Goal: Task Accomplishment & Management: Manage account settings

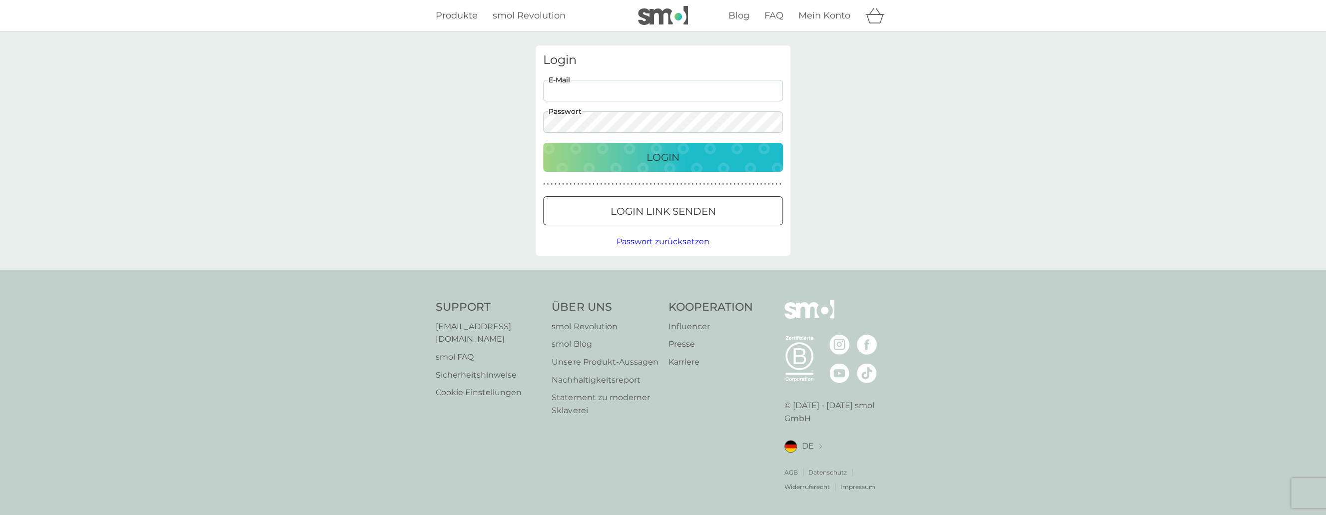
click at [609, 90] on input "E-Mail" at bounding box center [663, 90] width 240 height 21
click at [603, 93] on input "E-Mail" at bounding box center [663, 90] width 240 height 21
type input "alex@nicolae.info"
click at [659, 157] on p "Login" at bounding box center [662, 157] width 33 height 16
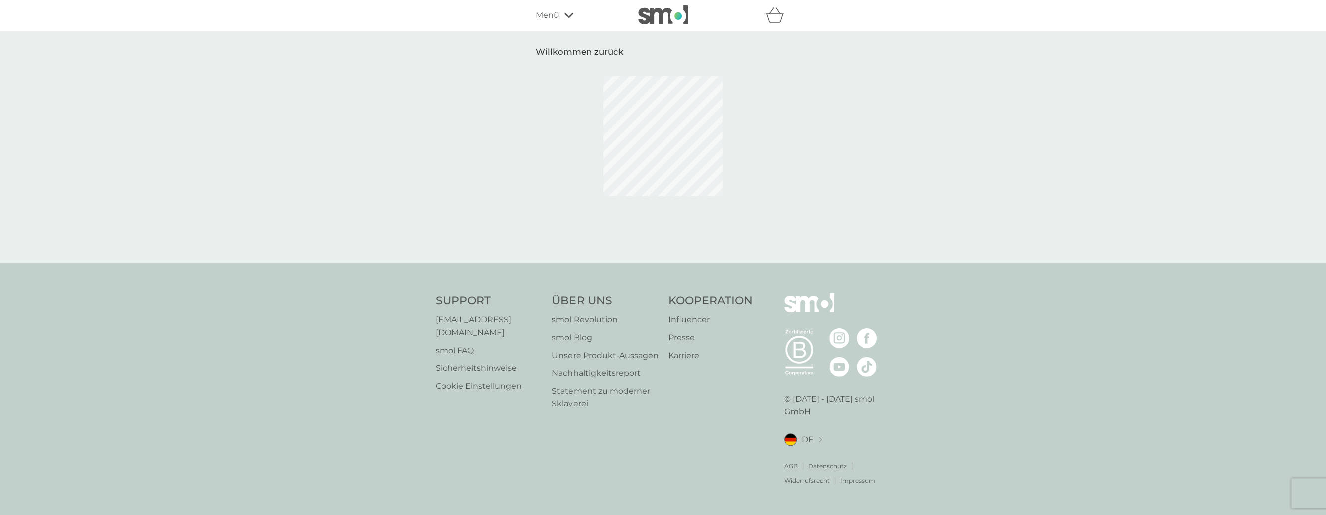
click at [566, 12] on icon at bounding box center [568, 15] width 9 height 6
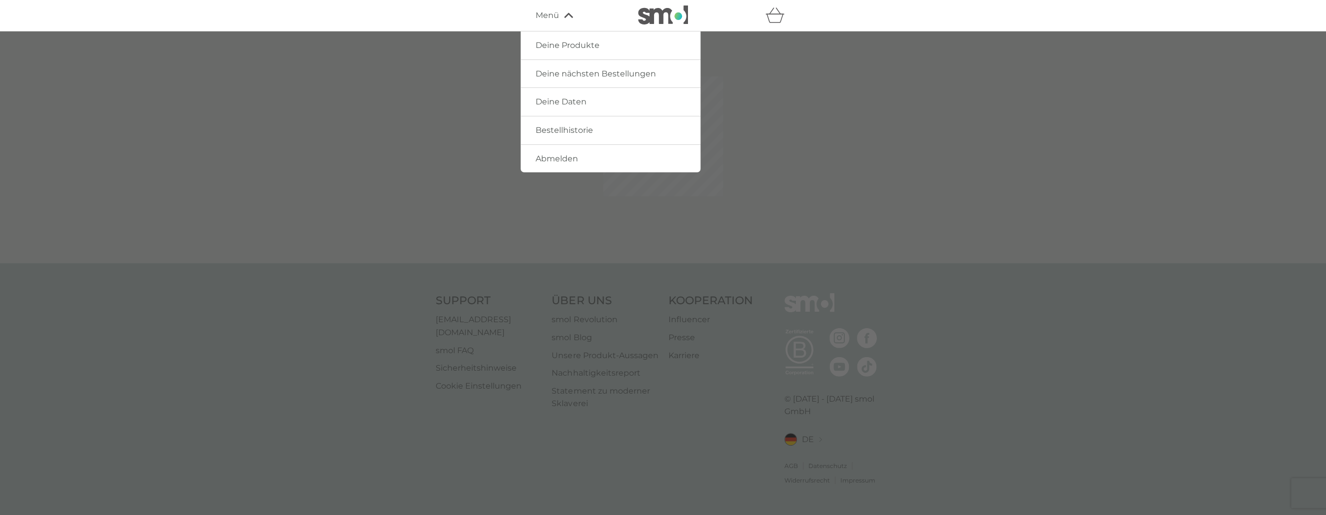
click at [587, 74] on span "Deine nächsten Bestellungen" at bounding box center [596, 73] width 120 height 9
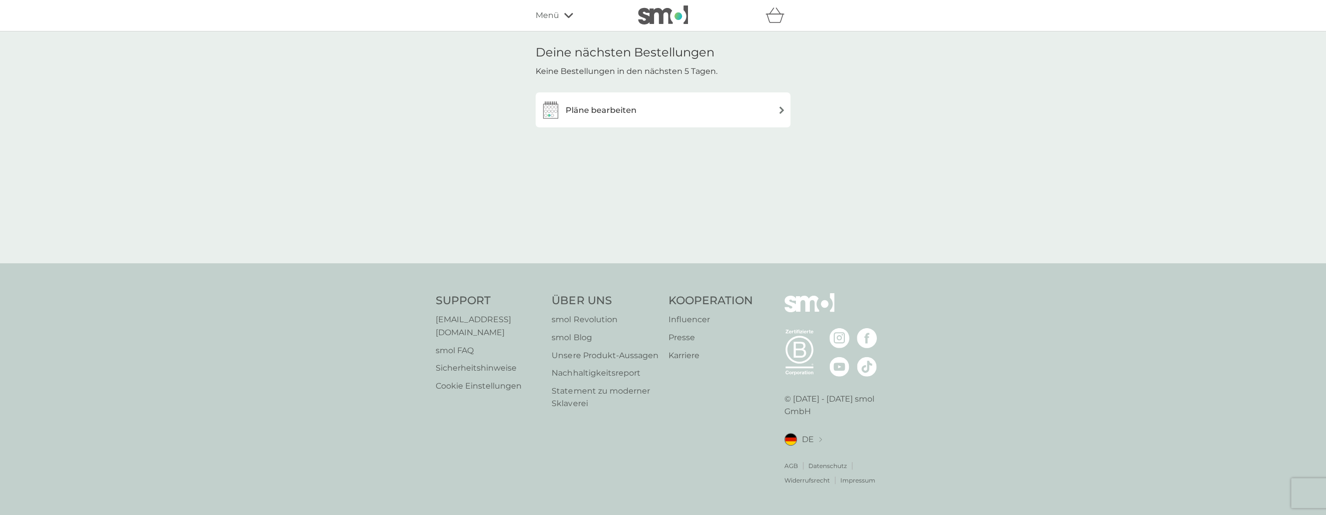
click at [715, 116] on div "Pläne bearbeiten" at bounding box center [663, 110] width 245 height 20
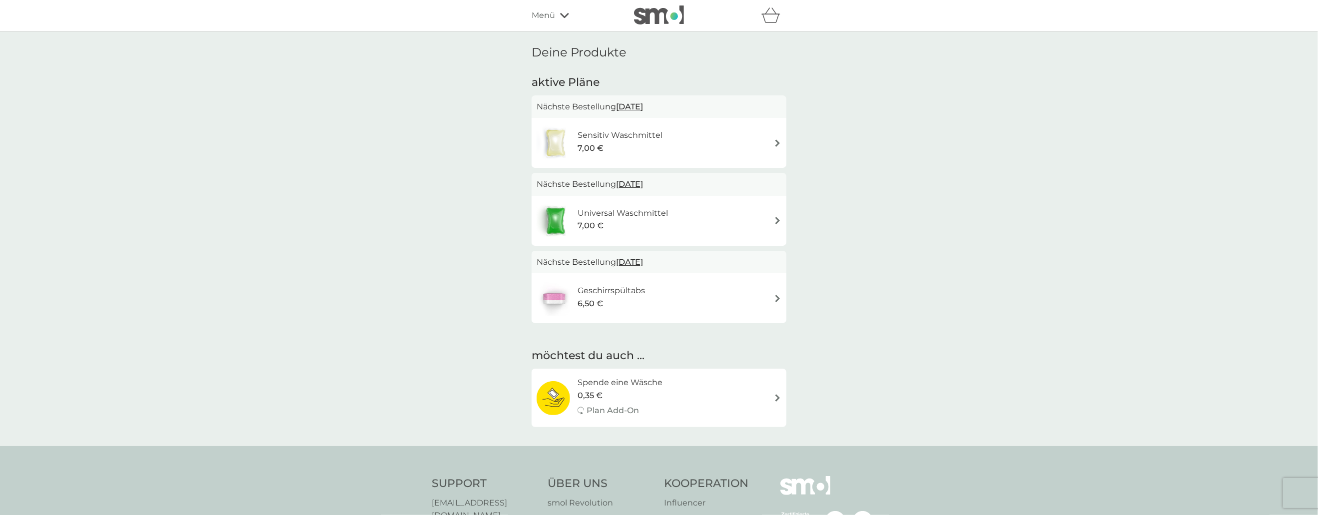
click at [775, 141] on img at bounding box center [777, 142] width 7 height 7
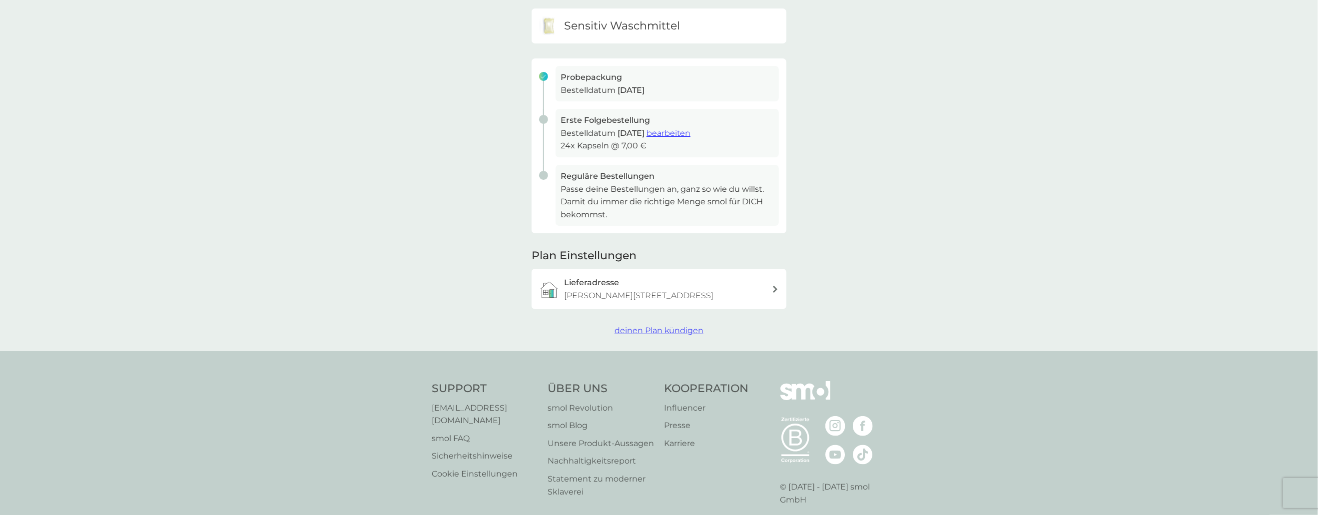
scroll to position [150, 0]
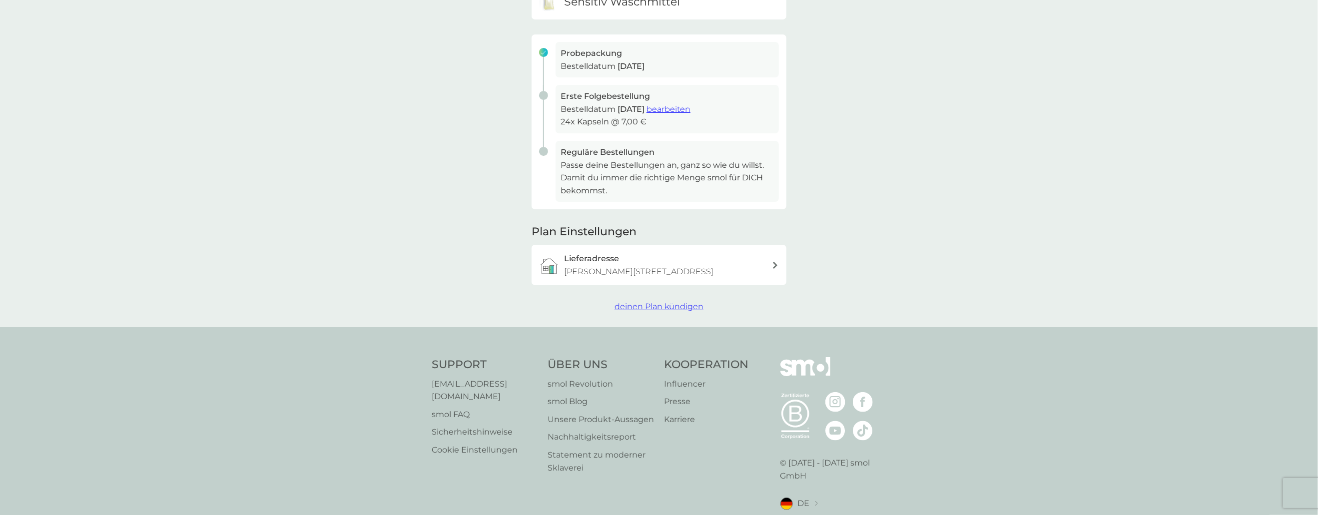
click at [685, 307] on span "deinen Plan kündigen" at bounding box center [659, 306] width 89 height 9
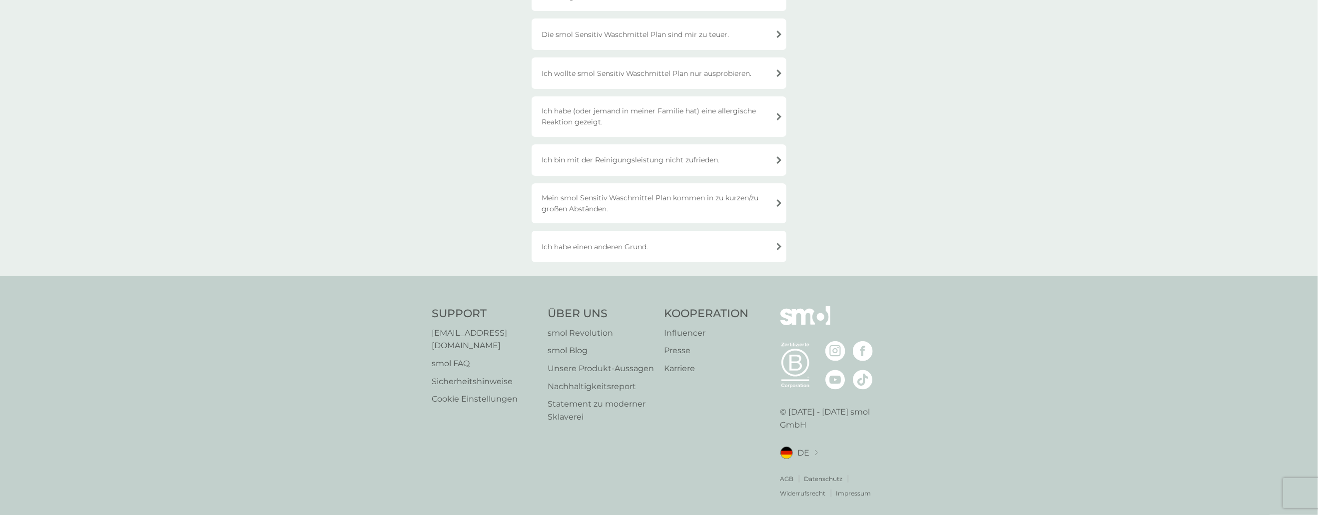
scroll to position [195, 0]
click at [668, 250] on div "Ich habe einen anderen Grund." at bounding box center [659, 245] width 255 height 31
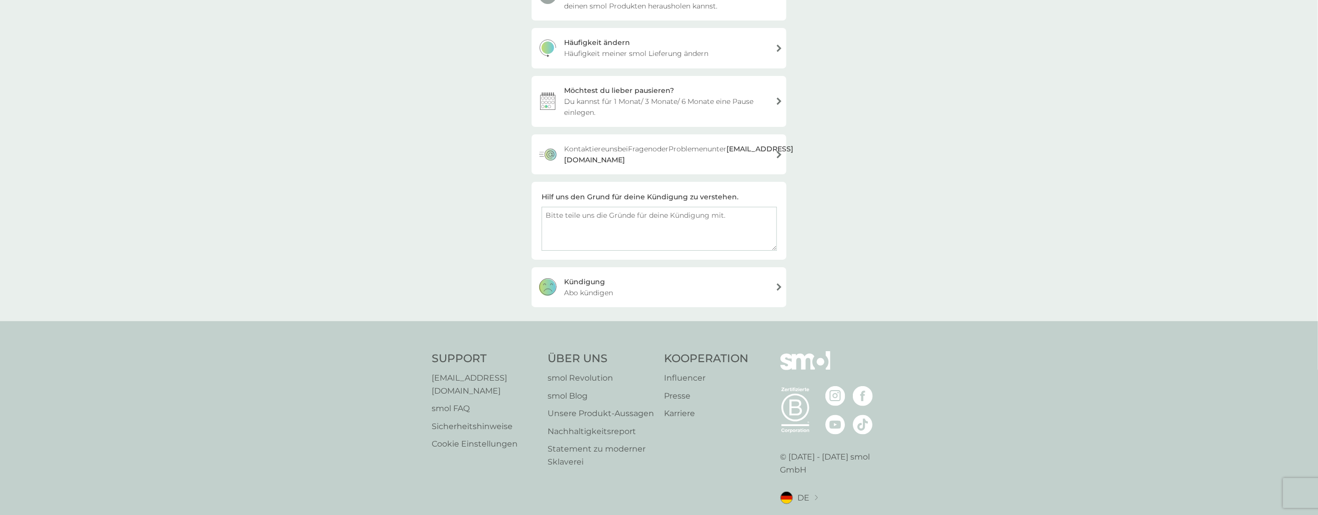
click at [627, 287] on div "Kündigung Abo kündigen" at bounding box center [659, 287] width 255 height 40
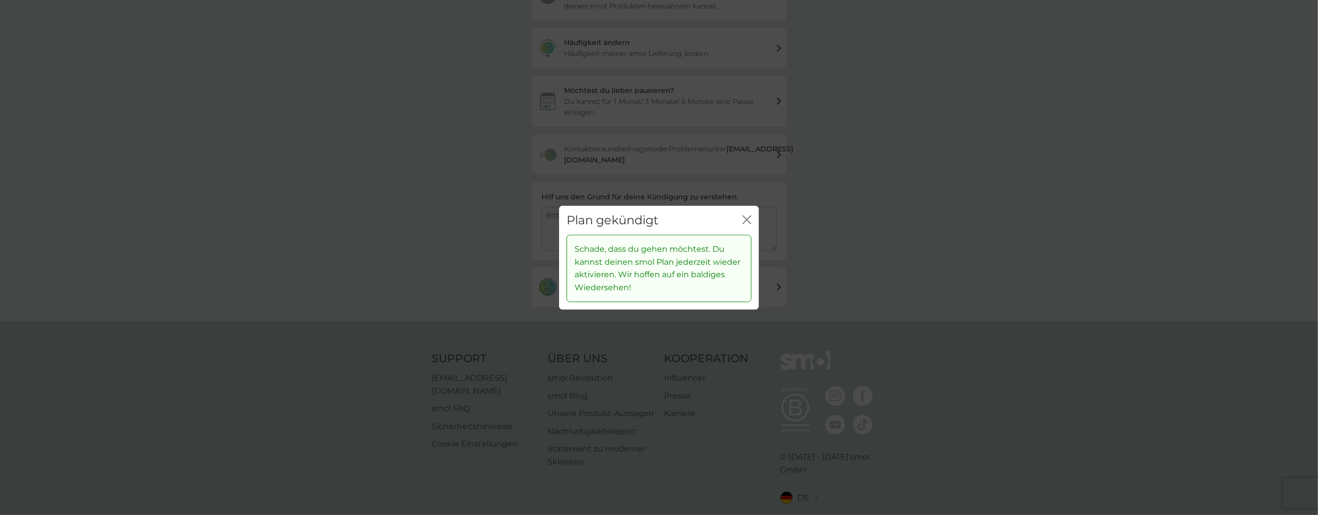
click at [745, 214] on div "Schließen" at bounding box center [746, 220] width 9 height 14
click at [745, 220] on icon "Schließen" at bounding box center [746, 219] width 9 height 9
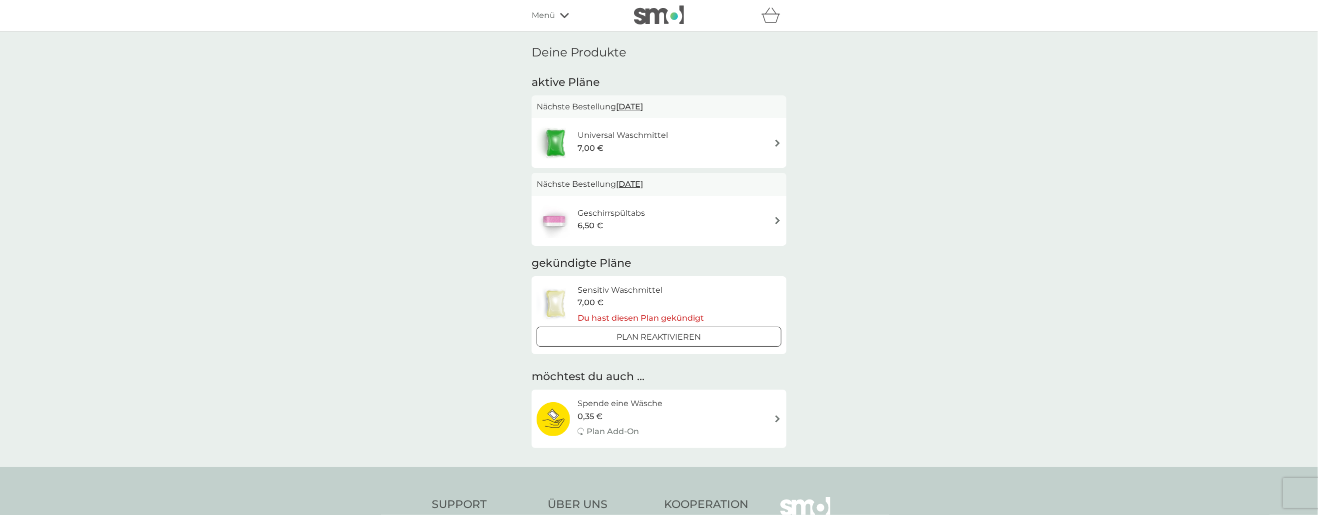
click at [697, 217] on div "Geschirrspültabs 6,50 €" at bounding box center [659, 220] width 245 height 35
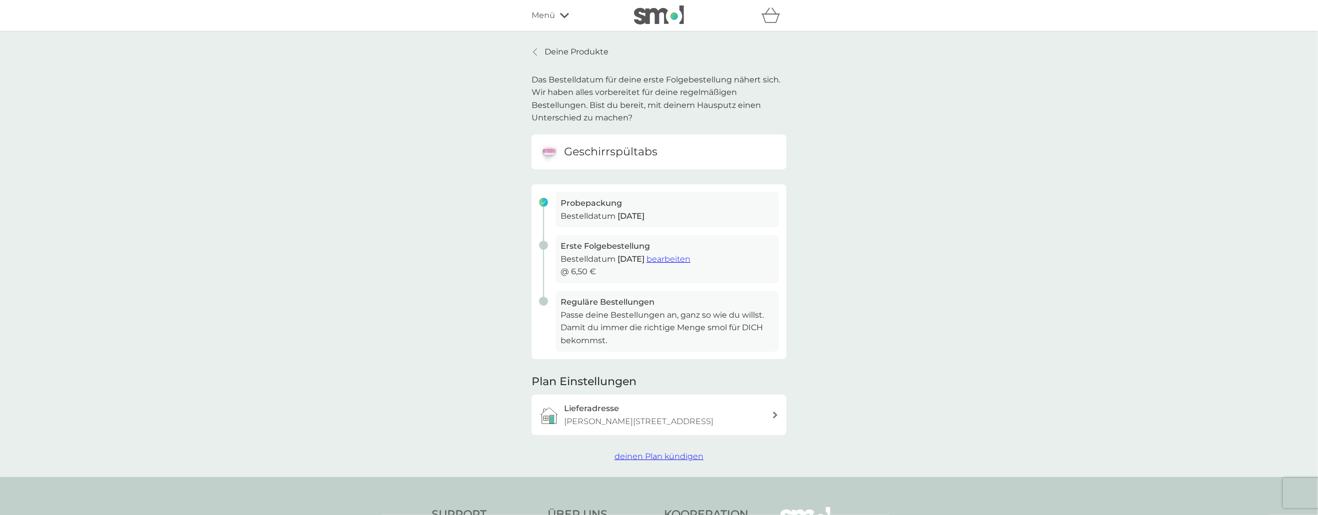
click at [677, 459] on span "deinen Plan kündigen" at bounding box center [659, 456] width 89 height 9
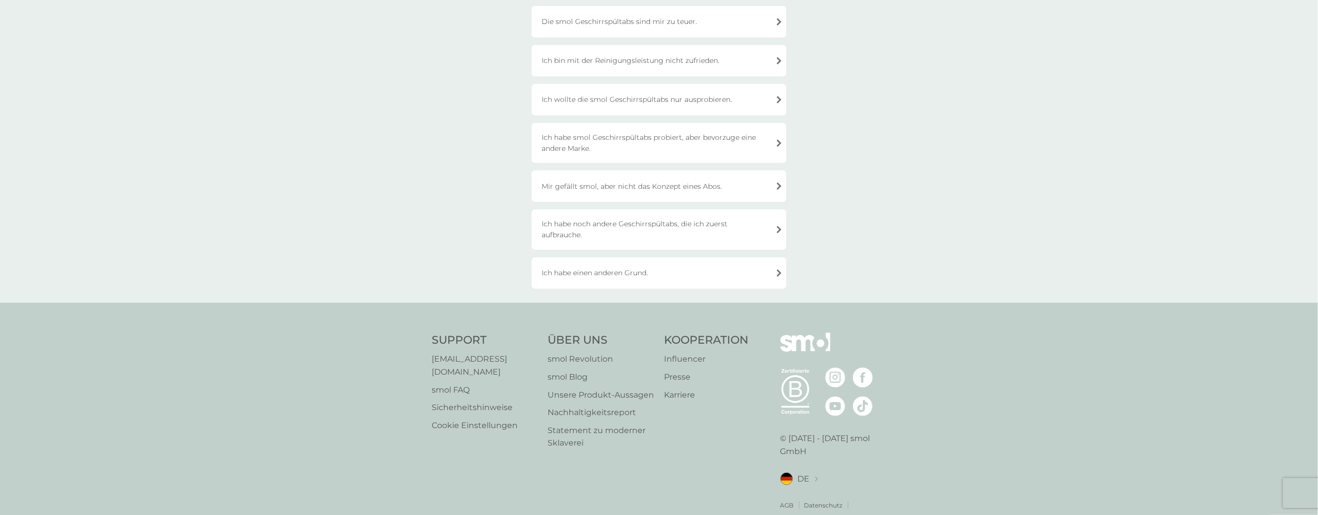
scroll to position [186, 0]
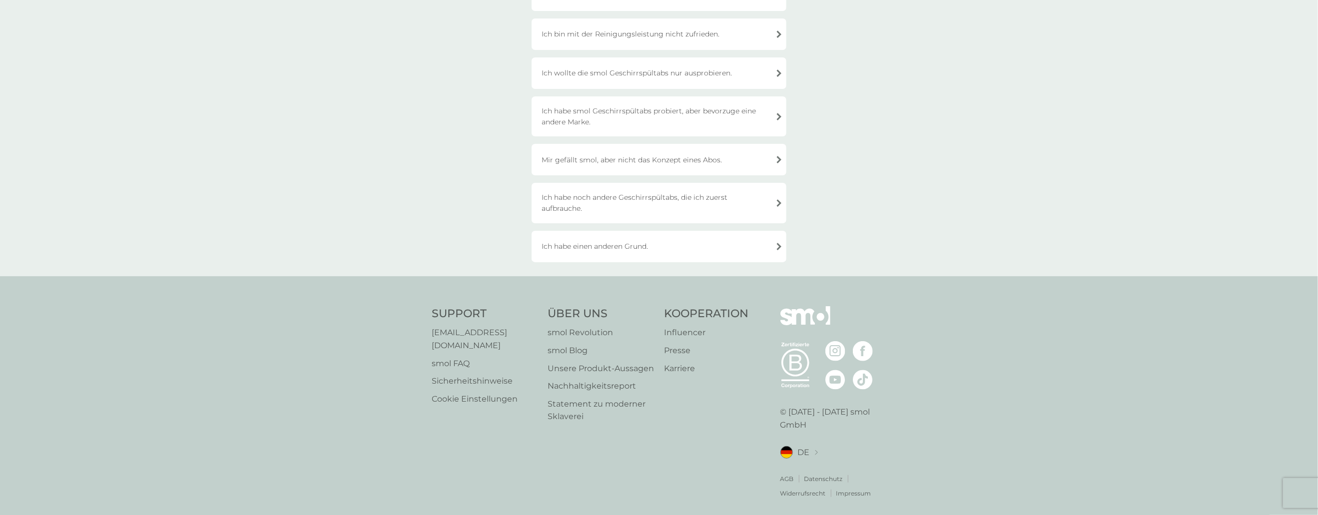
click at [660, 247] on div "Ich habe einen anderen Grund." at bounding box center [659, 246] width 255 height 31
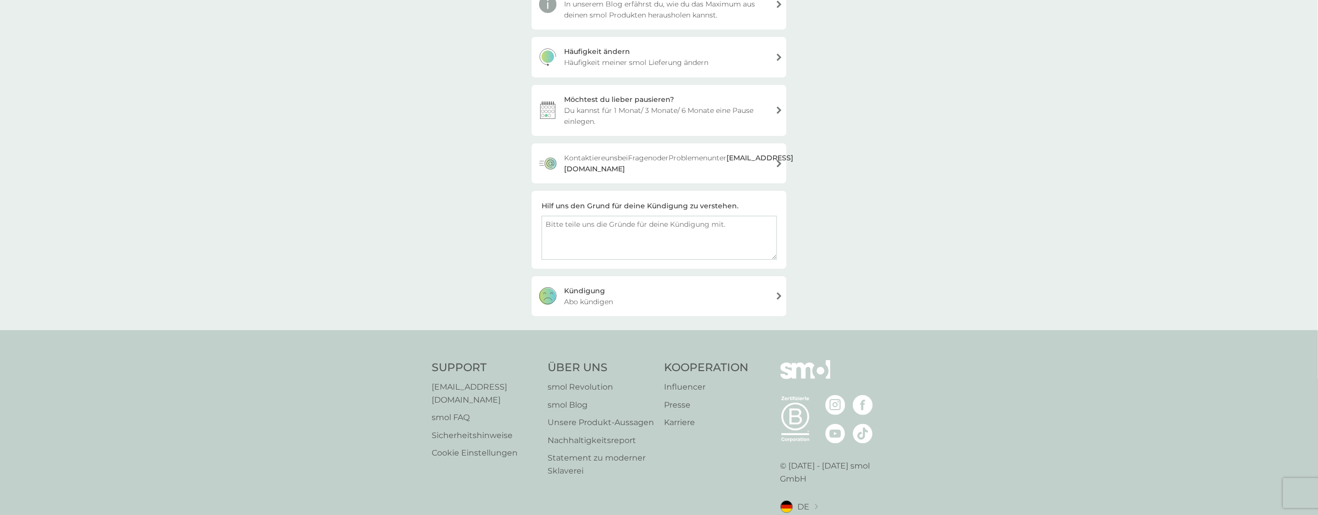
click at [655, 290] on div "Kündigung Abo kündigen" at bounding box center [659, 296] width 255 height 40
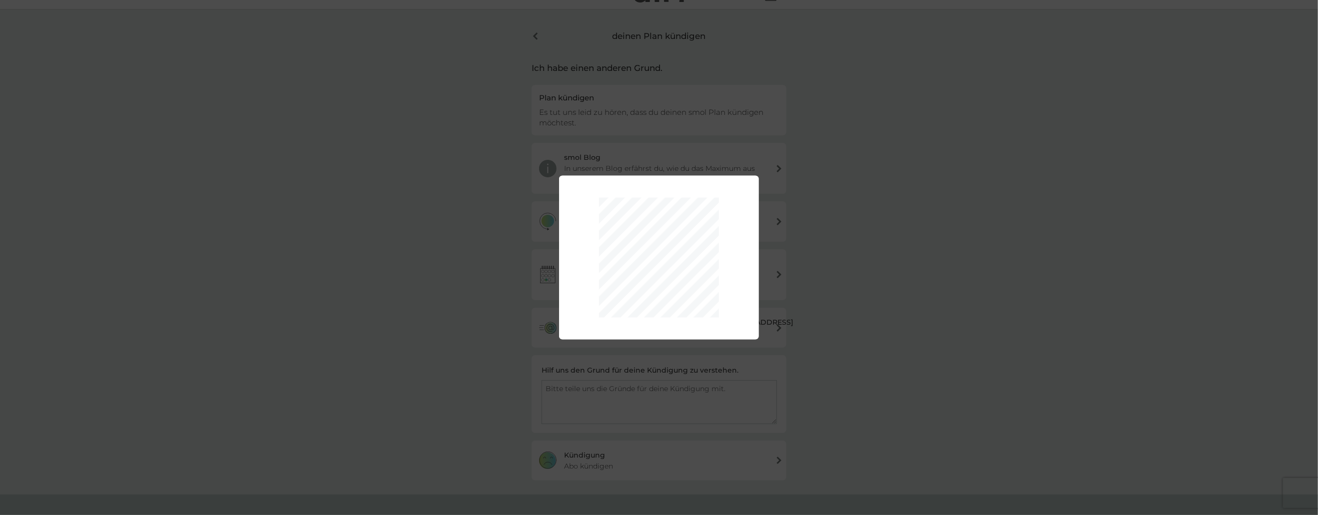
scroll to position [0, 0]
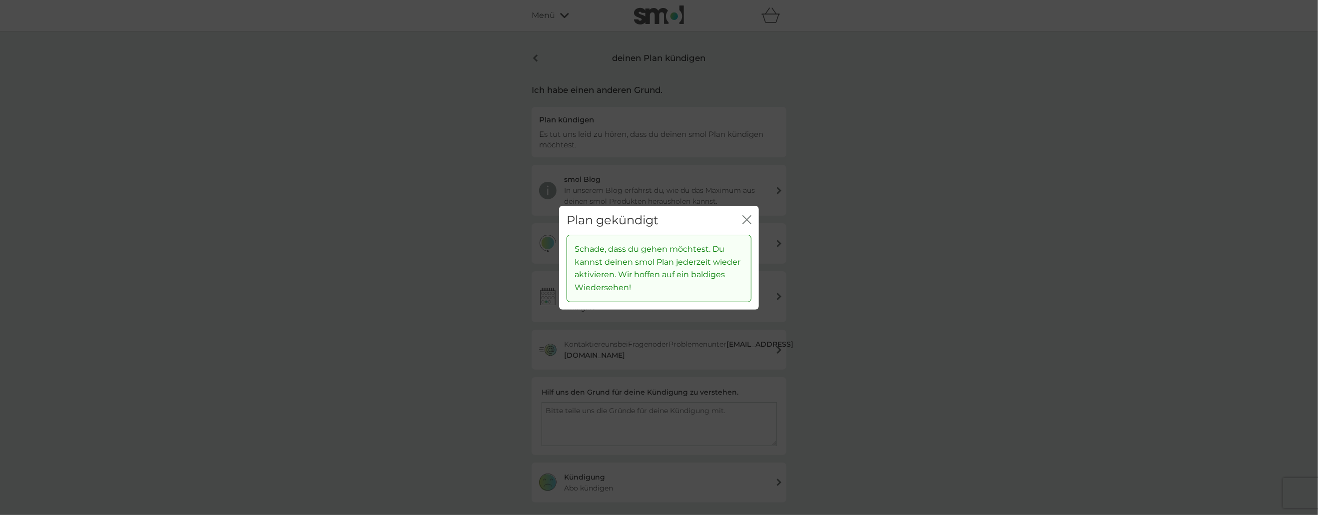
click at [881, 156] on div "Plan gekündigt Schließen Schade, dass du gehen möchtest. Du kannst deinen smol …" at bounding box center [659, 257] width 1318 height 515
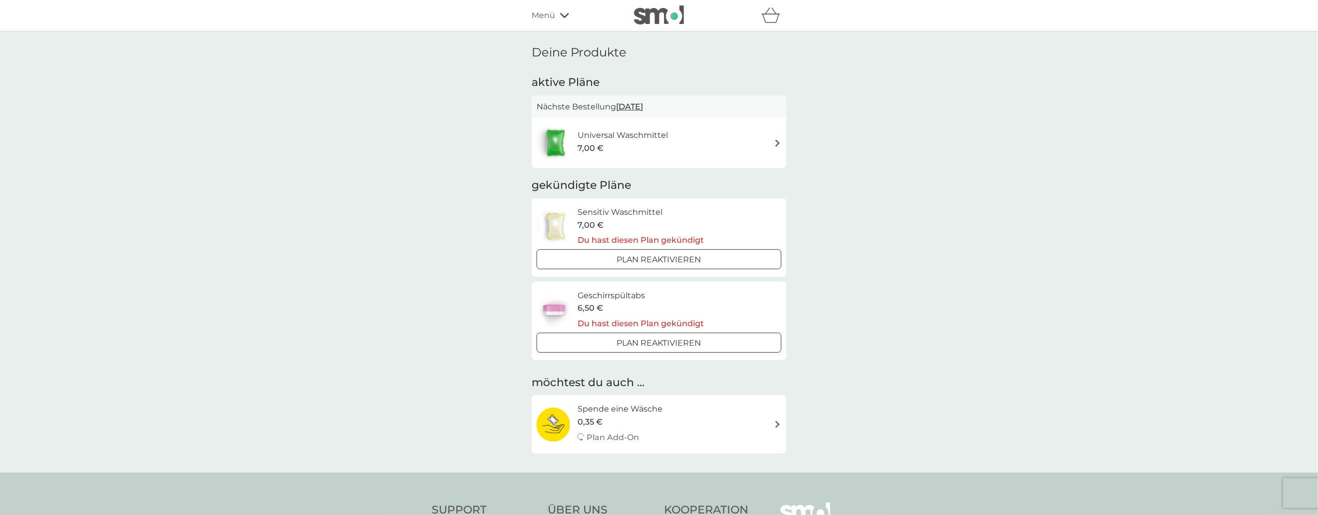
click at [719, 143] on div "Universal Waschmittel 7,00 €" at bounding box center [659, 142] width 245 height 35
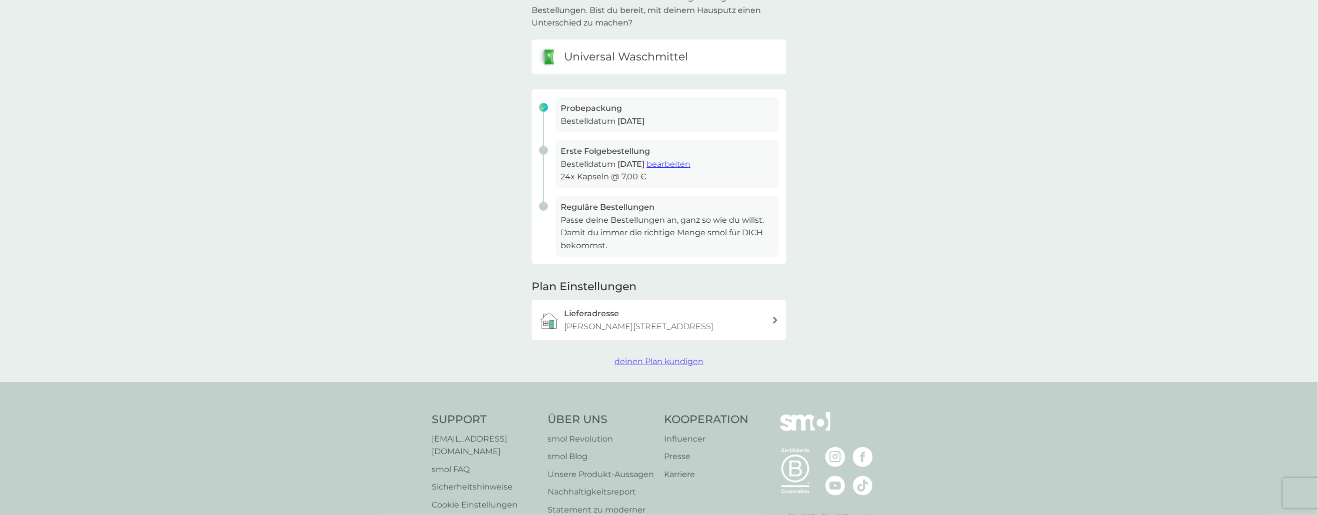
scroll to position [201, 0]
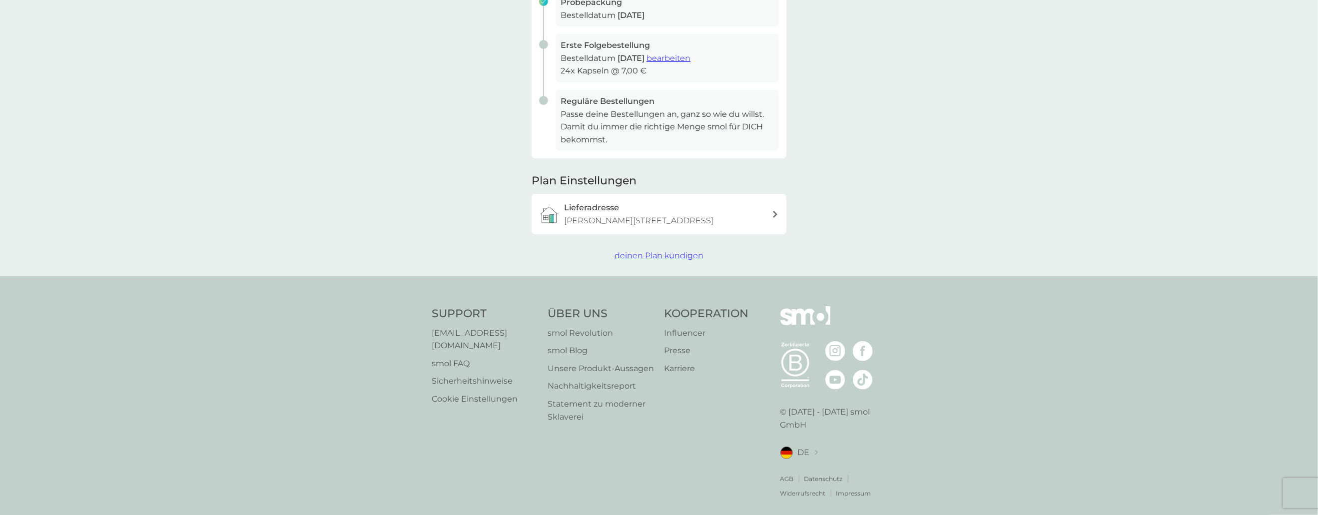
click at [667, 256] on span "deinen Plan kündigen" at bounding box center [659, 255] width 89 height 9
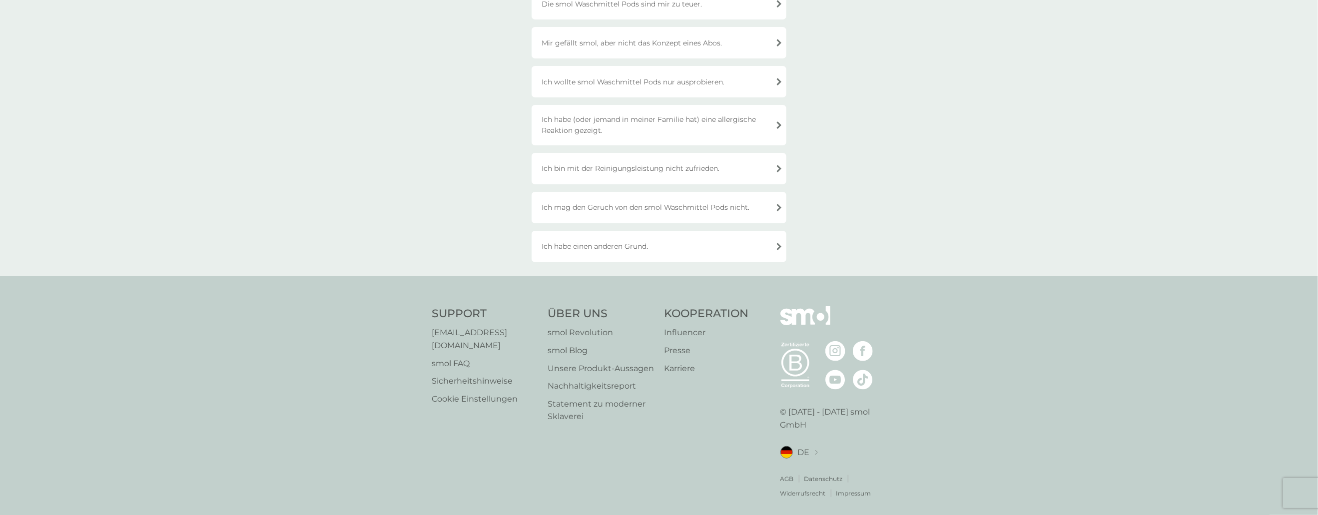
click at [662, 243] on div "Ich habe einen anderen Grund." at bounding box center [659, 246] width 255 height 31
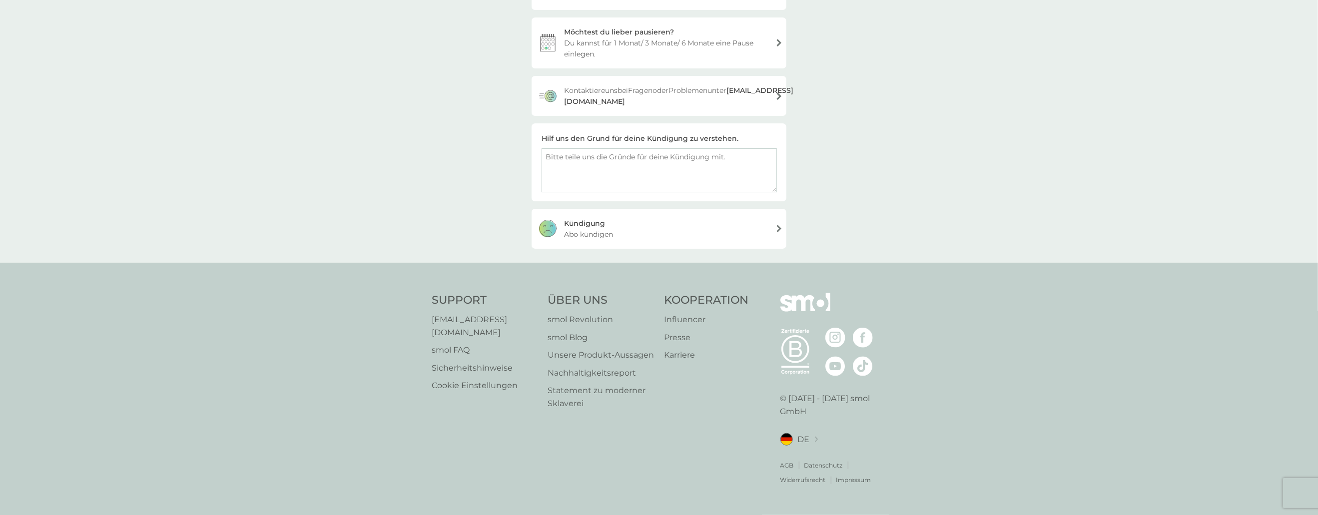
scroll to position [238, 0]
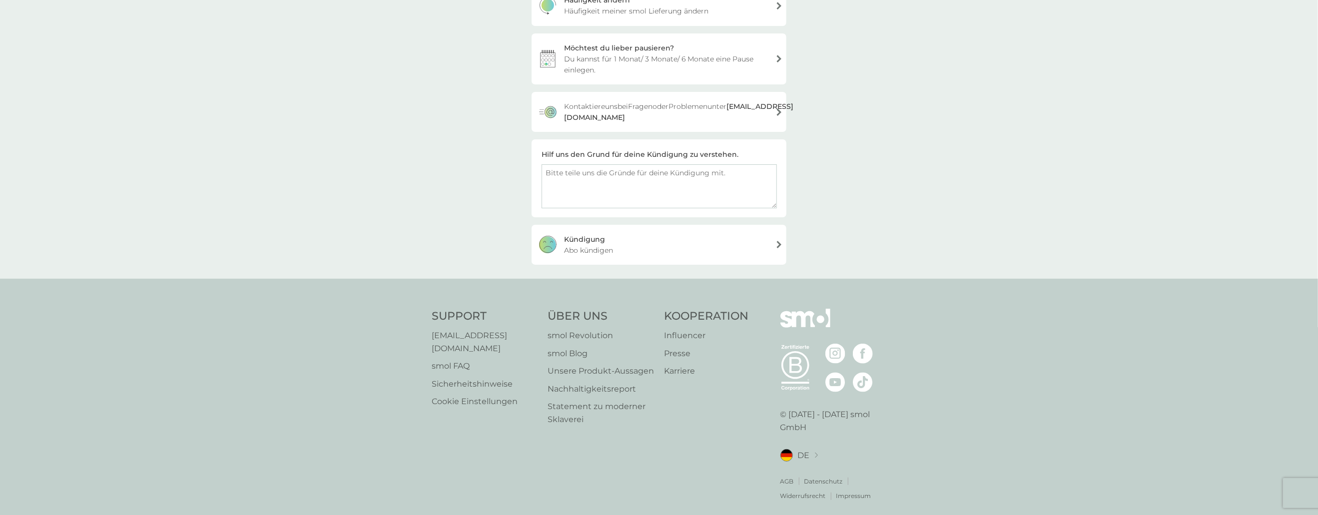
click at [662, 243] on div "Kündigung Abo kündigen" at bounding box center [659, 245] width 255 height 40
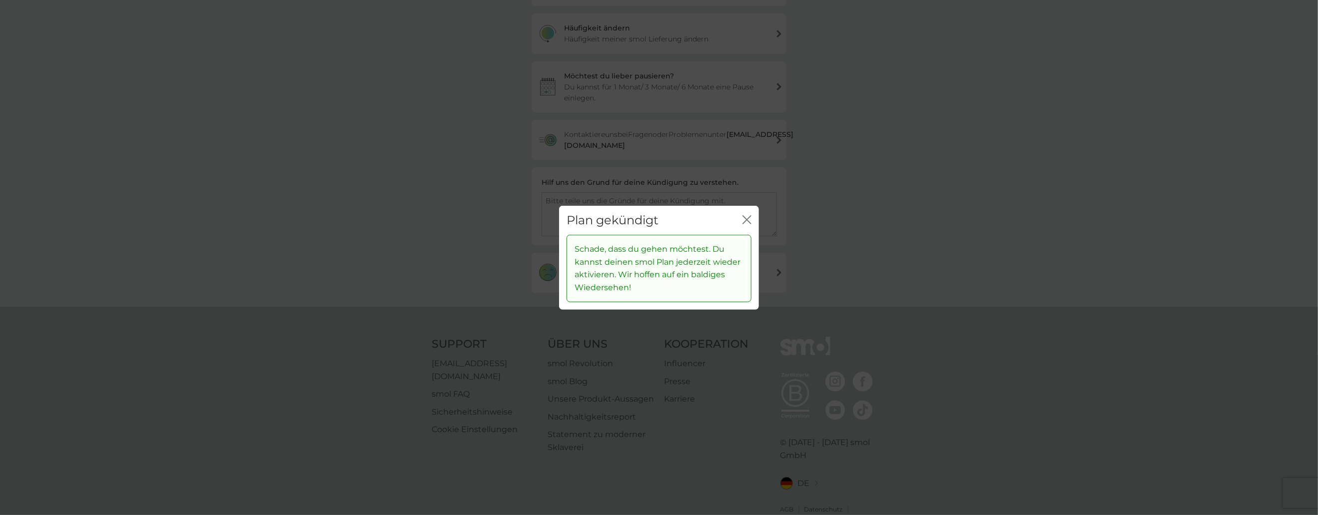
scroll to position [188, 0]
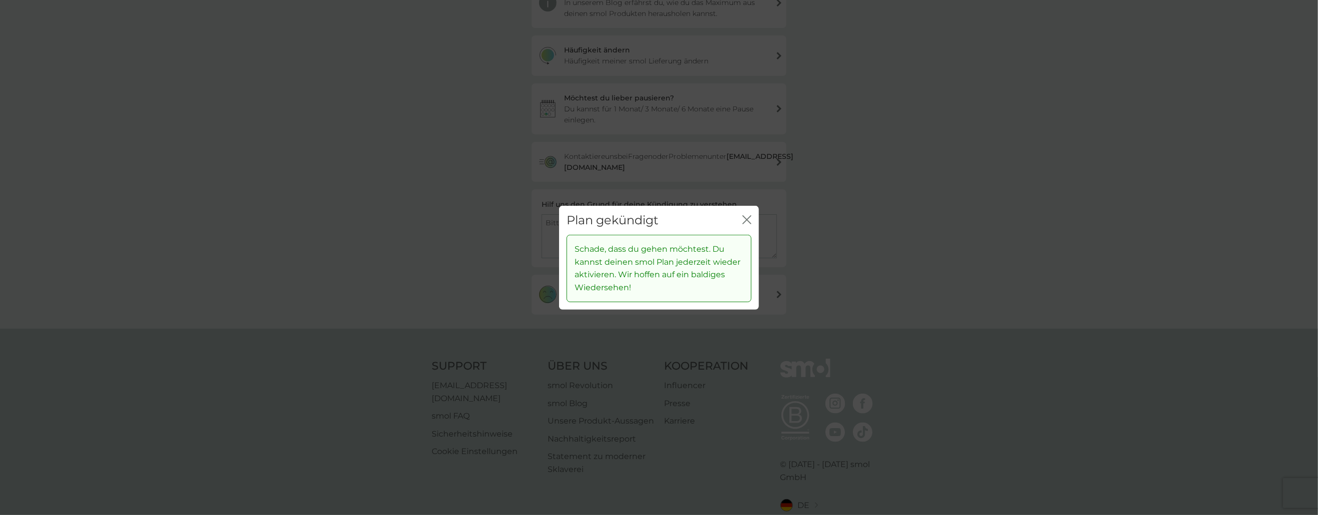
click at [752, 220] on div "Plan gekündigt Schließen" at bounding box center [659, 219] width 200 height 29
click at [750, 222] on icon "Schließen" at bounding box center [746, 219] width 9 height 9
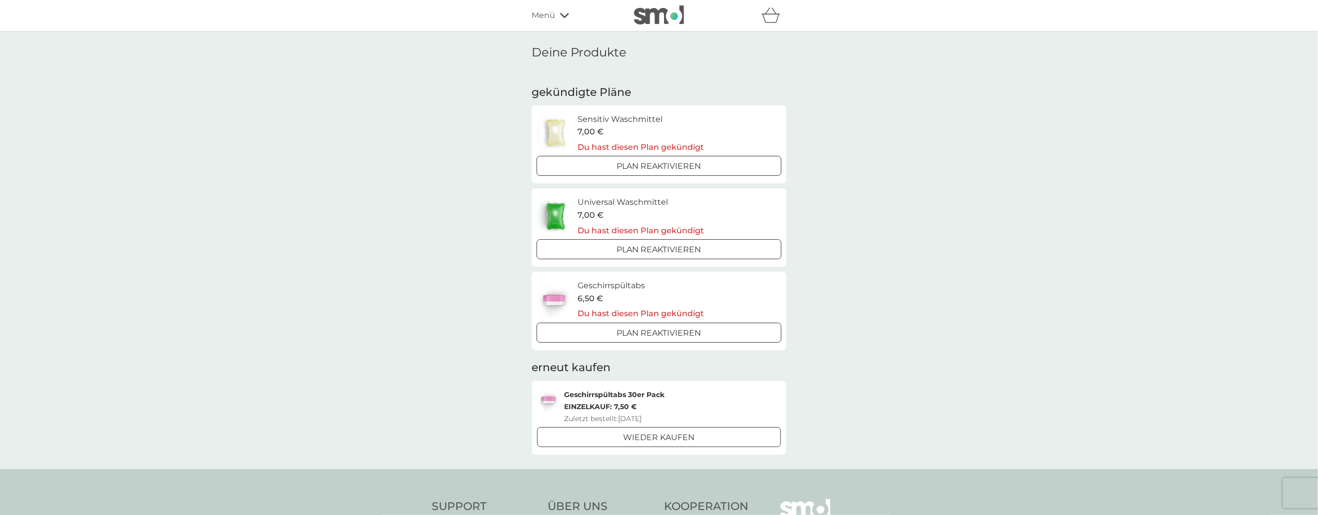
click at [550, 15] on span "Menü" at bounding box center [543, 15] width 23 height 13
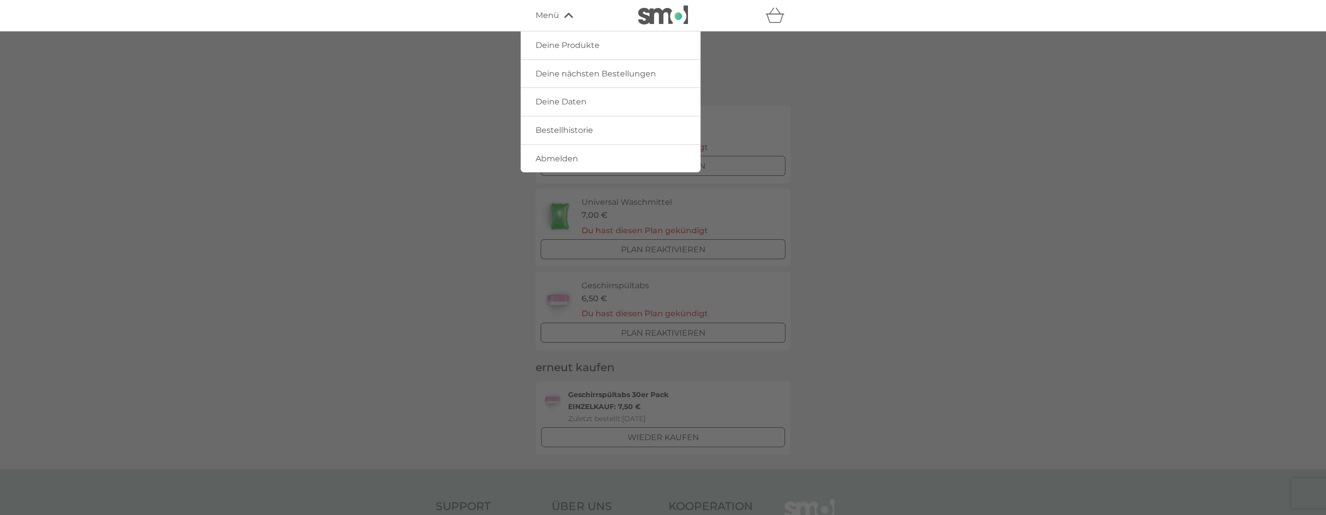
click at [573, 49] on span "Deine Produkte" at bounding box center [568, 44] width 64 height 9
